Goal: Information Seeking & Learning: Find specific fact

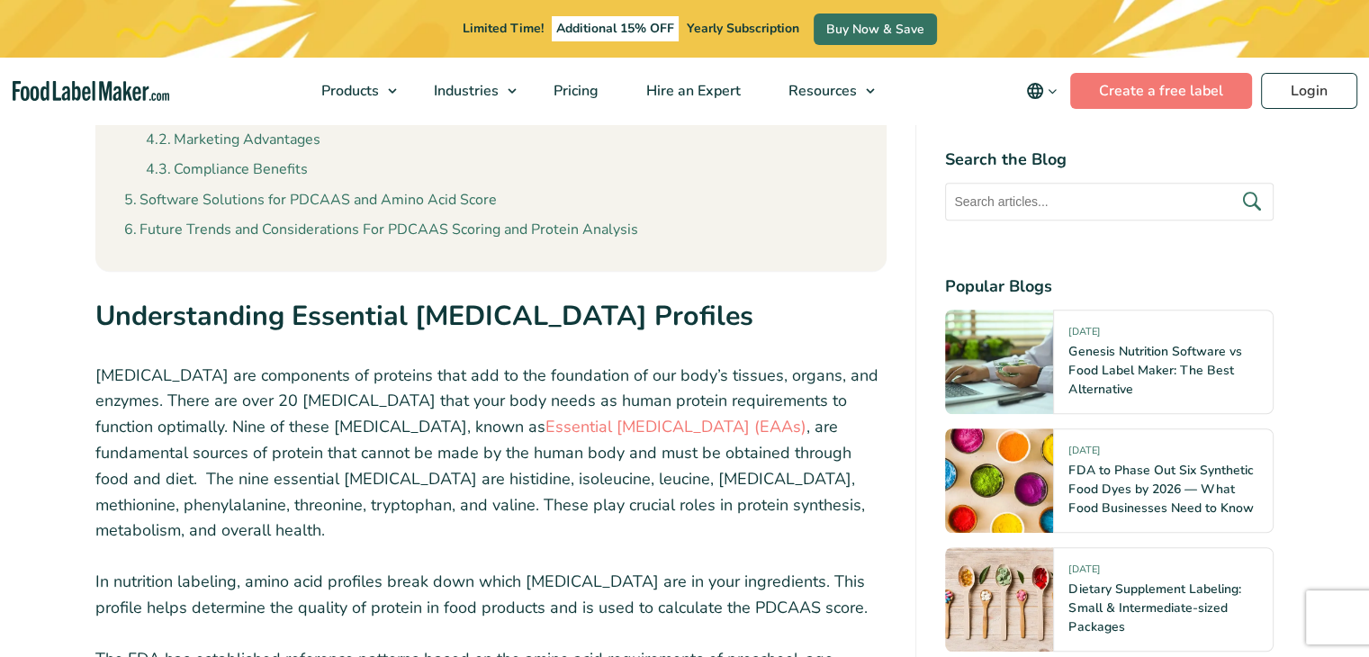
scroll to position [3499, 0]
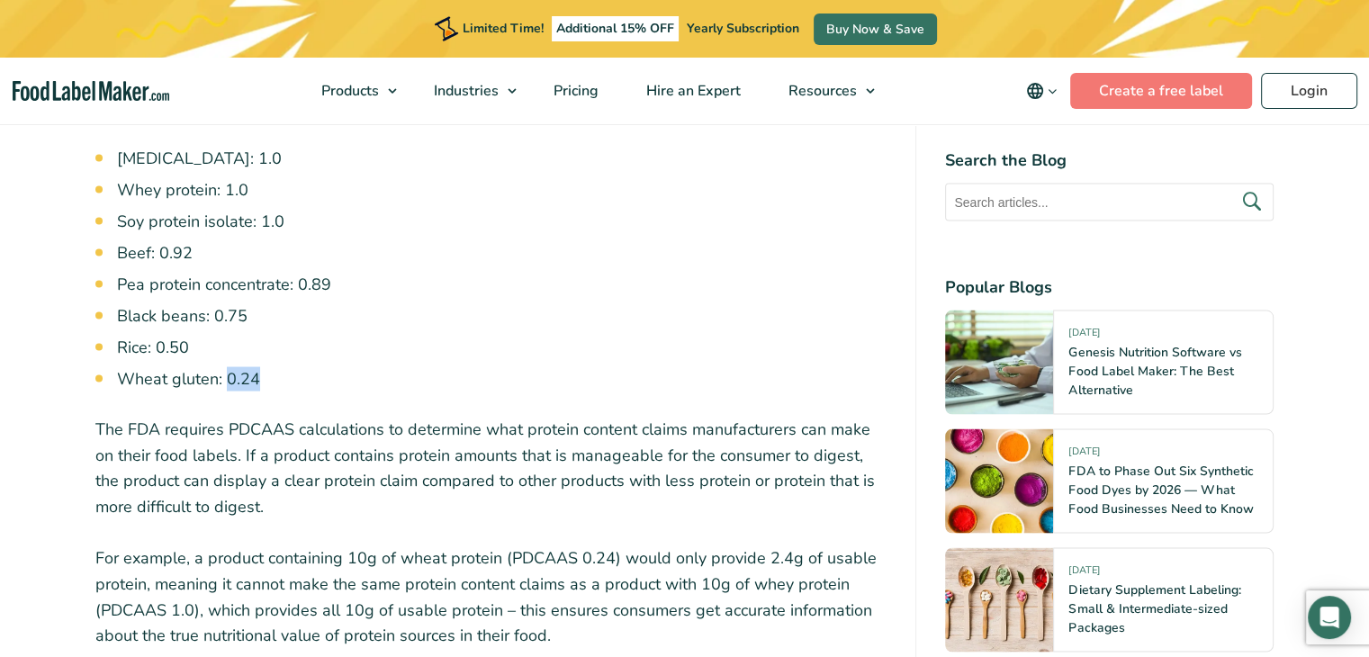
drag, startPoint x: 263, startPoint y: 326, endPoint x: 228, endPoint y: 316, distance: 36.5
click at [228, 367] on li "Wheat gluten: 0.24" at bounding box center [502, 379] width 770 height 24
copy li "0.24"
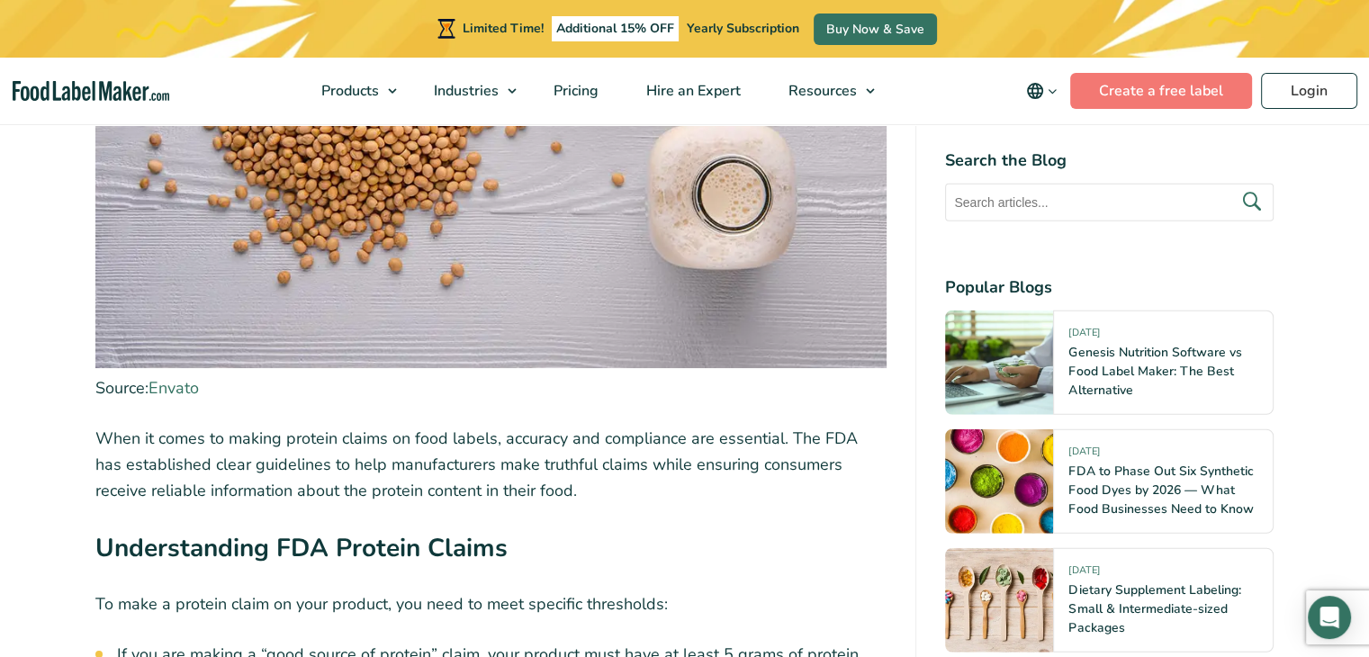
scroll to position [4669, 0]
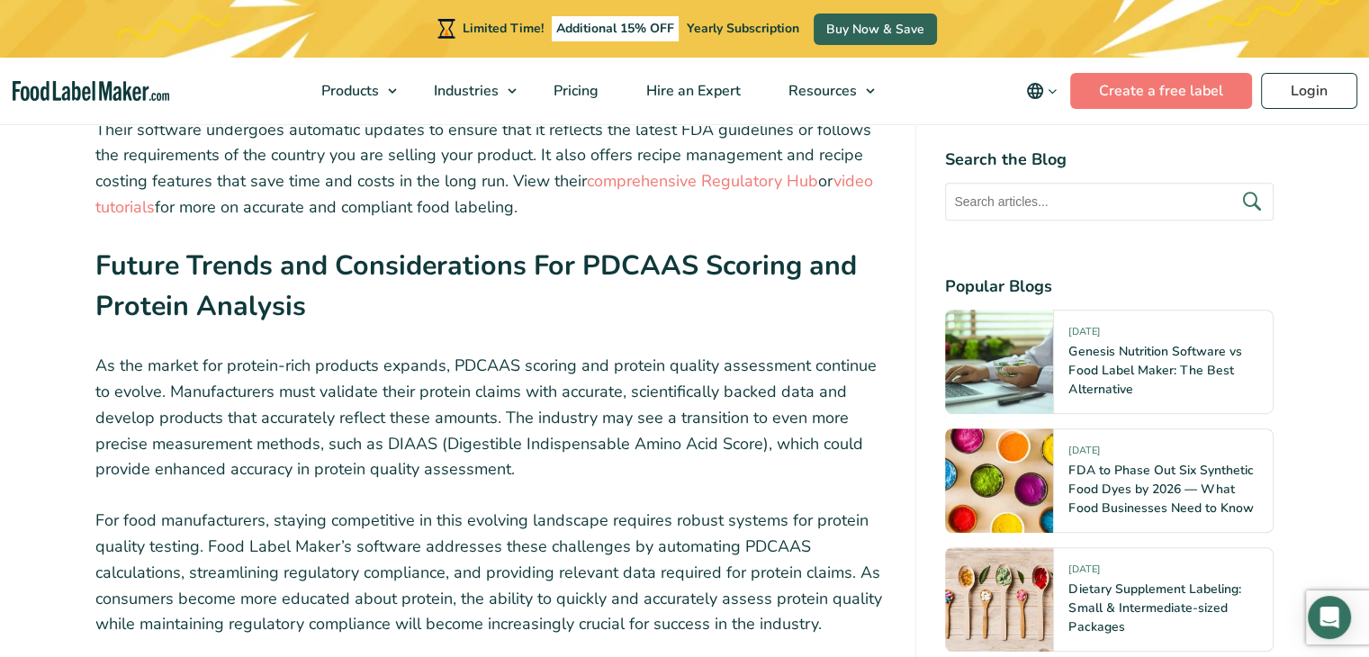
scroll to position [3499, 0]
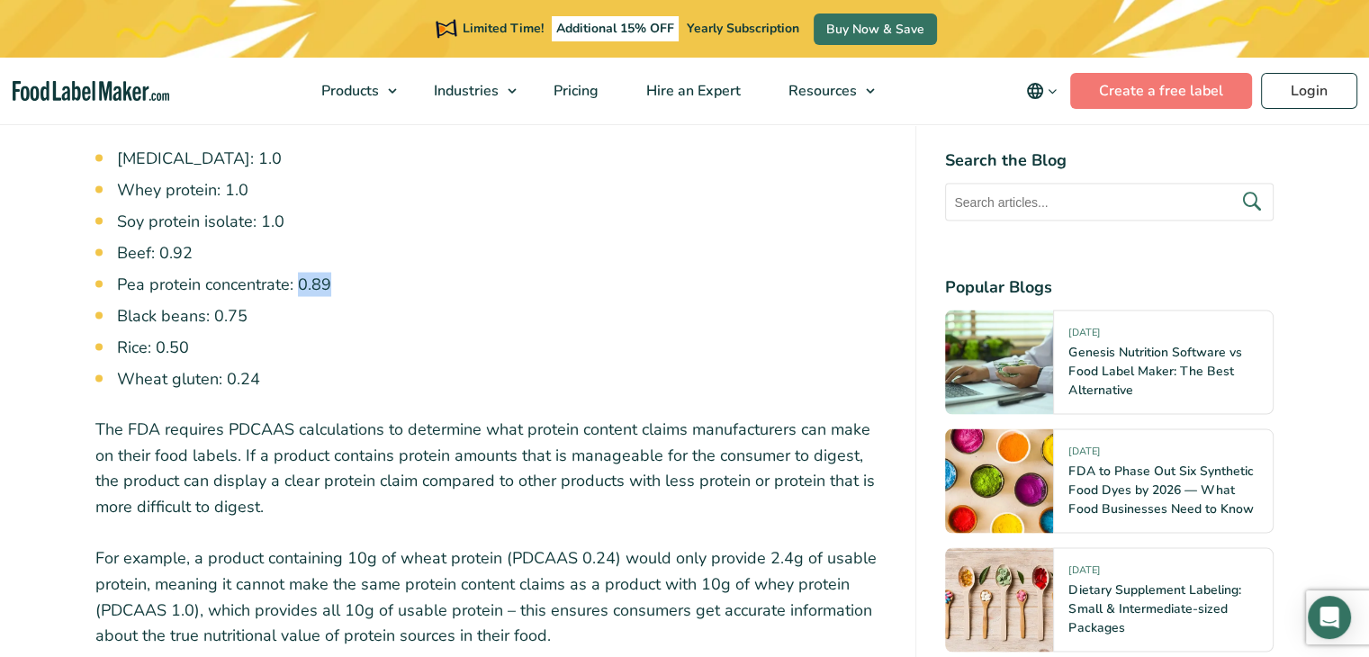
drag, startPoint x: 306, startPoint y: 238, endPoint x: 298, endPoint y: 233, distance: 9.3
click at [298, 273] on li "Pea protein concentrate: 0.89" at bounding box center [502, 285] width 770 height 24
copy li "0.89"
